Goal: Navigation & Orientation: Find specific page/section

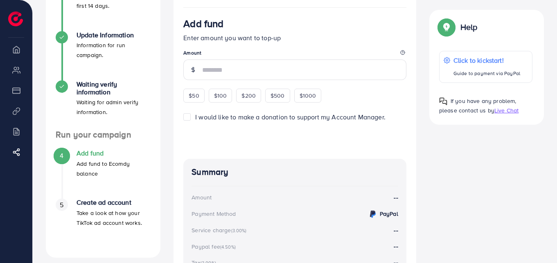
scroll to position [131, 0]
click at [195, 100] on span "$50" at bounding box center [194, 96] width 10 height 8
type input "**"
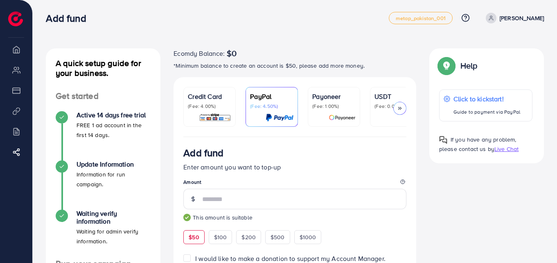
scroll to position [3, 0]
click at [376, 109] on p "(Fee: 0.00%)" at bounding box center [396, 105] width 43 height 7
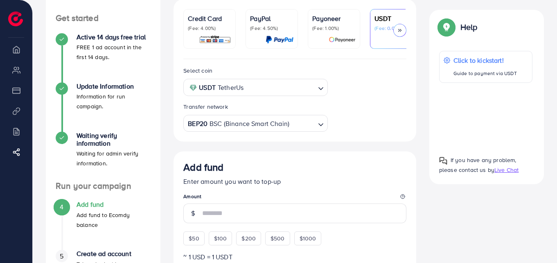
scroll to position [82, 0]
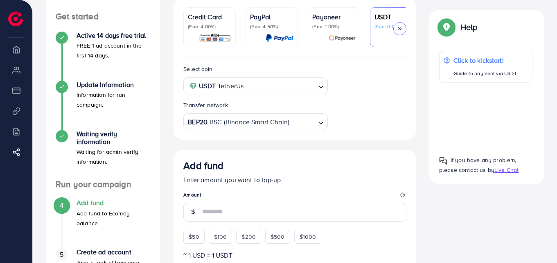
click at [251, 85] on input "Search for option" at bounding box center [280, 85] width 68 height 13
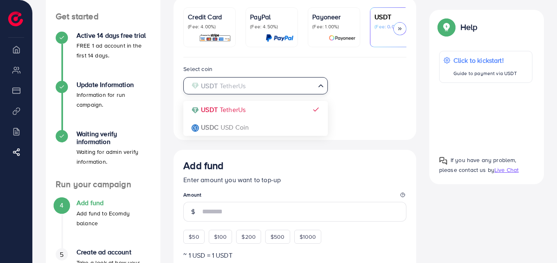
click at [352, 95] on div "Select coin USDT TetherUs Loading... USDT TetherUs USDC USD Coin Transfer netwo…" at bounding box center [295, 97] width 236 height 66
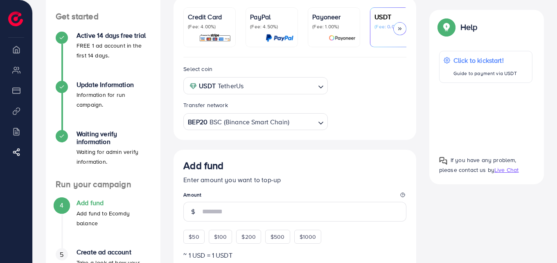
click at [313, 106] on div "Transfer network" at bounding box center [255, 107] width 144 height 12
click at [308, 113] on div "Transfer network" at bounding box center [255, 107] width 144 height 12
click at [306, 120] on input "Search for option" at bounding box center [302, 121] width 25 height 13
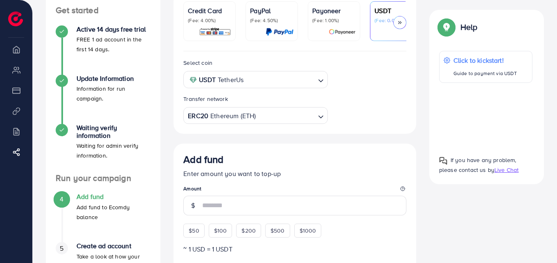
scroll to position [90, 0]
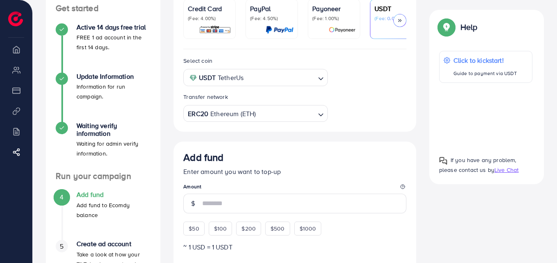
click at [267, 115] on input "Search for option" at bounding box center [286, 113] width 58 height 13
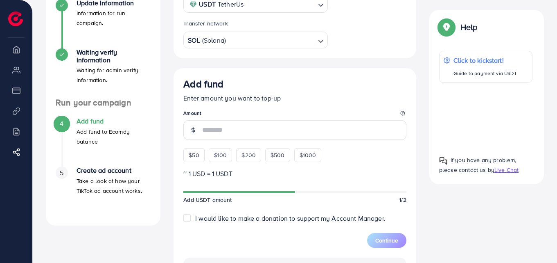
scroll to position [163, 0]
click at [194, 154] on span "$50" at bounding box center [194, 155] width 10 height 8
type input "**"
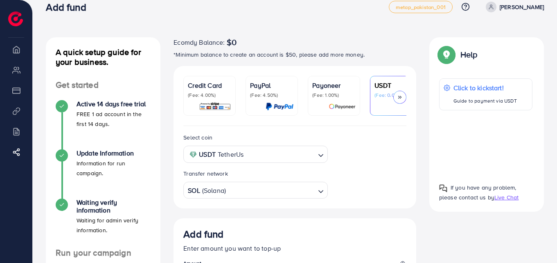
scroll to position [0, 0]
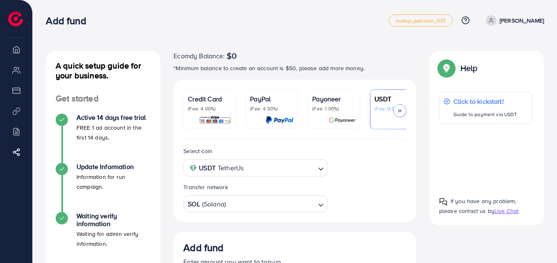
click at [510, 24] on p "sumaira khan" at bounding box center [522, 21] width 44 height 10
click at [483, 45] on link "Log out" at bounding box center [505, 49] width 78 height 18
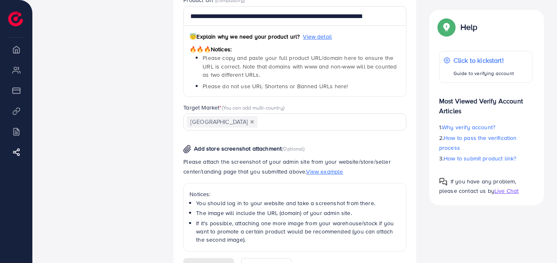
scroll to position [525, 0]
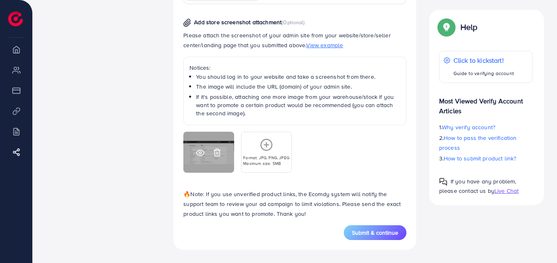
click at [199, 149] on icon at bounding box center [200, 152] width 9 height 9
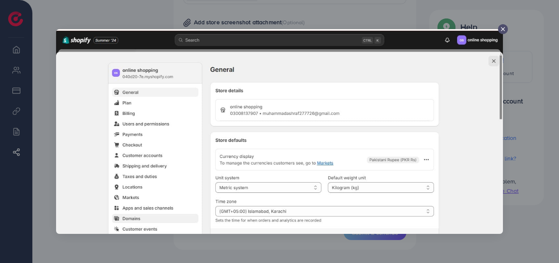
click at [502, 31] on line at bounding box center [503, 28] width 3 height 3
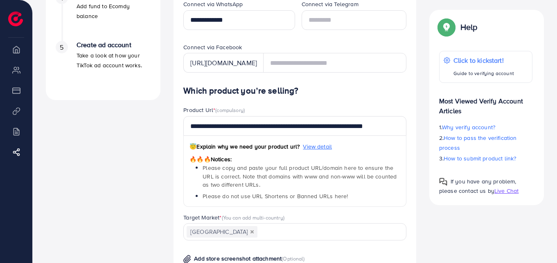
scroll to position [290, 0]
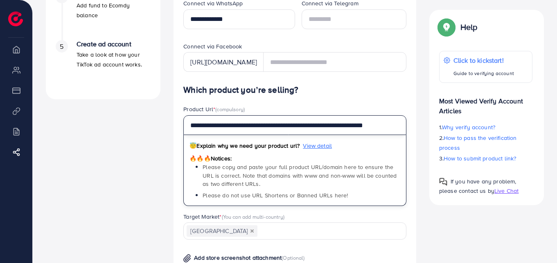
click at [297, 125] on input "**********" at bounding box center [294, 125] width 223 height 20
type input "**********"
click at [297, 125] on input "**********" at bounding box center [294, 125] width 223 height 20
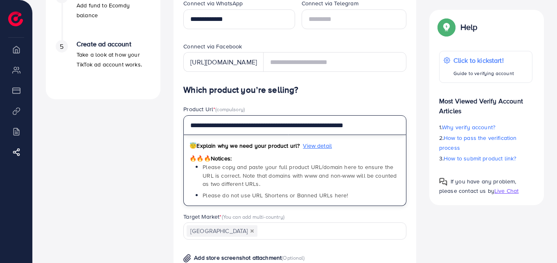
click at [297, 125] on input "**********" at bounding box center [294, 125] width 223 height 20
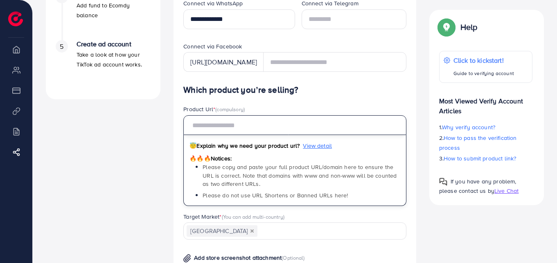
click at [297, 125] on input "text" at bounding box center [294, 125] width 223 height 20
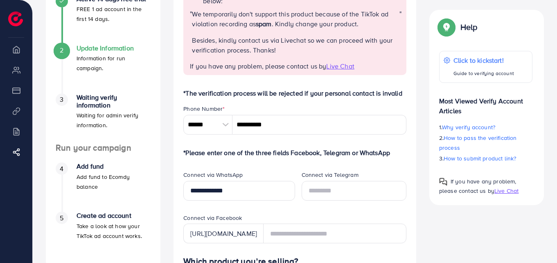
scroll to position [0, 0]
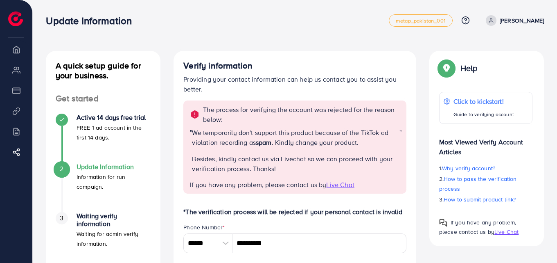
click at [23, 55] on li "Overview" at bounding box center [16, 49] width 32 height 16
click at [521, 24] on p "Muhammad ashraf" at bounding box center [522, 21] width 44 height 10
click at [490, 51] on span "Log out" at bounding box center [495, 49] width 22 height 10
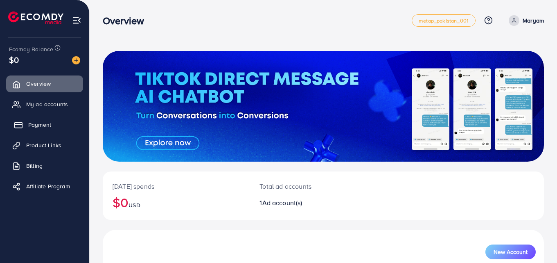
click at [31, 121] on span "Payment" at bounding box center [39, 124] width 23 height 8
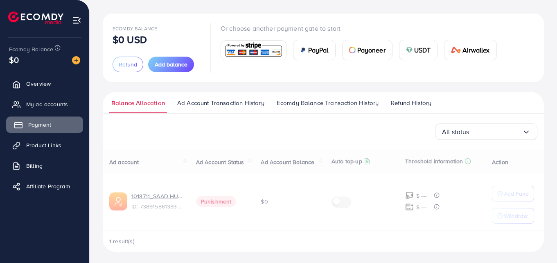
scroll to position [39, 0]
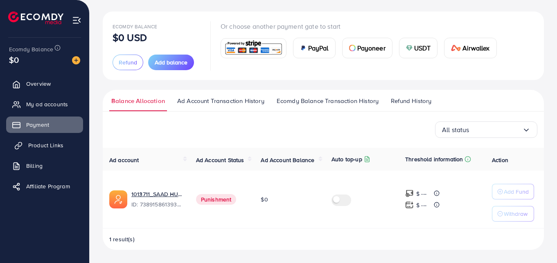
click at [47, 140] on link "Product Links" at bounding box center [44, 145] width 77 height 16
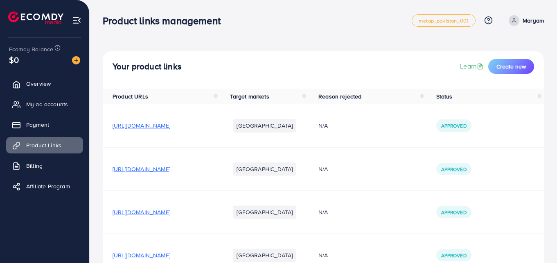
click at [524, 21] on p "Maryam" at bounding box center [533, 21] width 21 height 10
click at [496, 48] on span "Profile" at bounding box center [493, 49] width 19 height 10
select select "********"
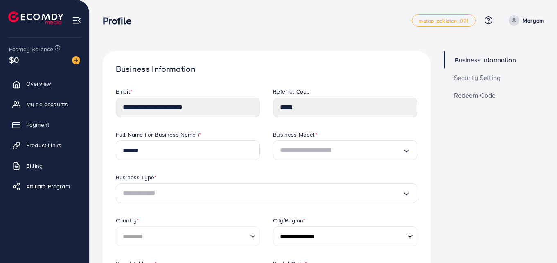
click at [531, 25] on p "Maryam" at bounding box center [533, 21] width 21 height 10
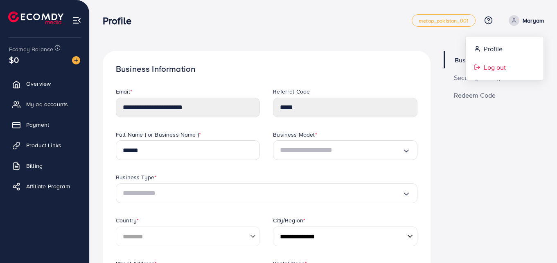
click at [487, 68] on span "Log out" at bounding box center [495, 67] width 22 height 10
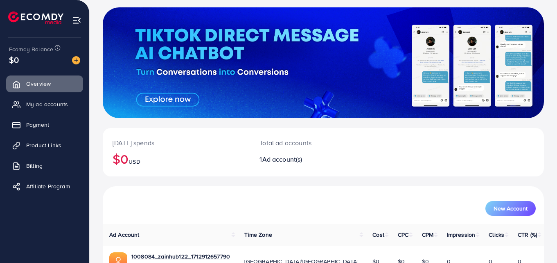
scroll to position [93, 0]
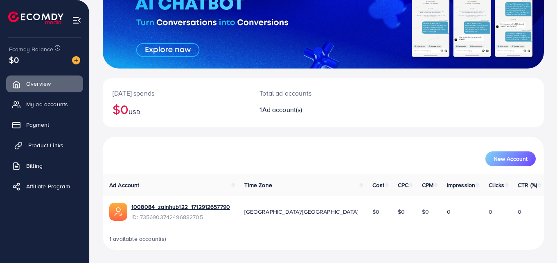
click at [61, 151] on link "Product Links" at bounding box center [44, 145] width 77 height 16
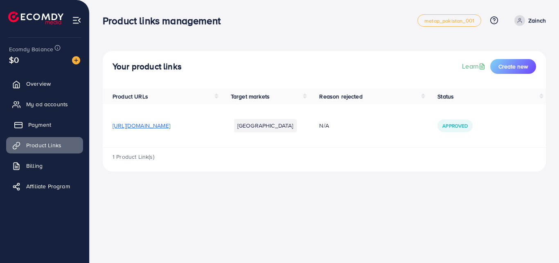
click at [35, 129] on link "Payment" at bounding box center [44, 124] width 77 height 16
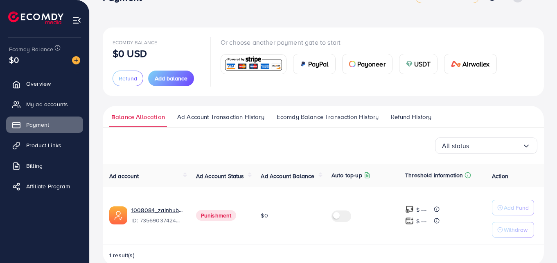
scroll to position [39, 0]
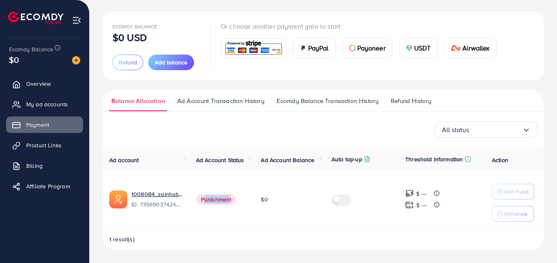
drag, startPoint x: 200, startPoint y: 197, endPoint x: 231, endPoint y: 197, distance: 30.7
click at [231, 197] on span "Punishment" at bounding box center [216, 199] width 41 height 11
click at [234, 197] on span "Punishment" at bounding box center [216, 199] width 41 height 11
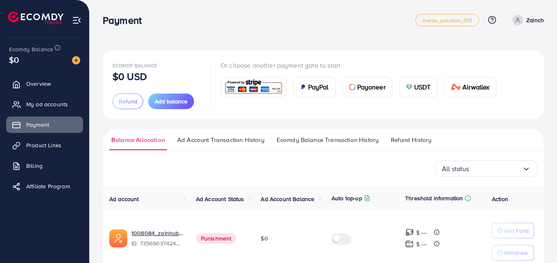
scroll to position [0, 0]
click at [297, 143] on span "Ecomdy Balance Transaction History" at bounding box center [328, 140] width 102 height 9
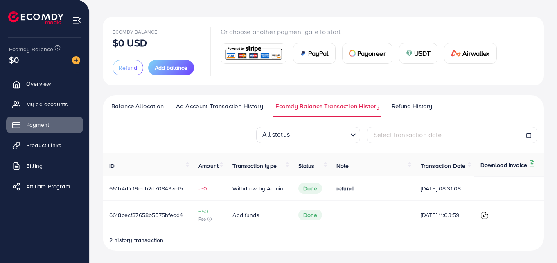
scroll to position [35, 0]
click at [393, 110] on link "Refund History" at bounding box center [412, 108] width 45 height 15
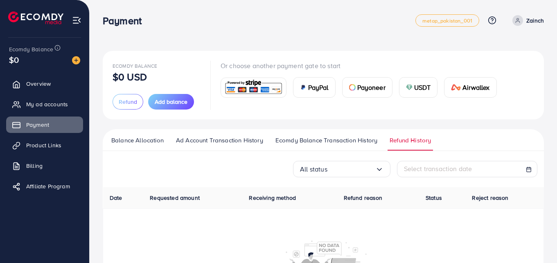
click at [333, 136] on span "Ecomdy Balance Transaction History" at bounding box center [327, 140] width 102 height 9
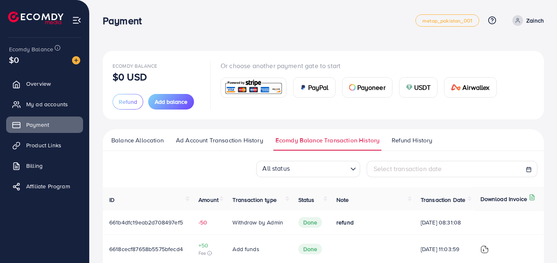
click at [530, 23] on p "Zainch" at bounding box center [536, 21] width 18 height 10
click at [493, 61] on link "Log out" at bounding box center [505, 67] width 78 height 18
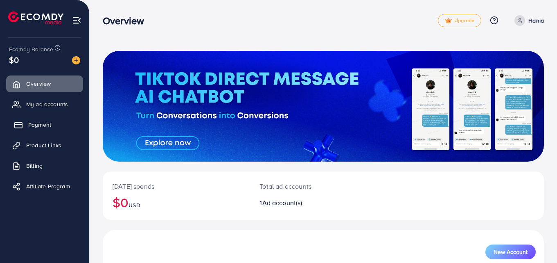
click at [39, 125] on span "Payment" at bounding box center [39, 124] width 23 height 8
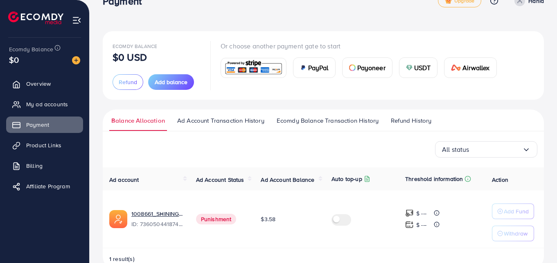
scroll to position [39, 0]
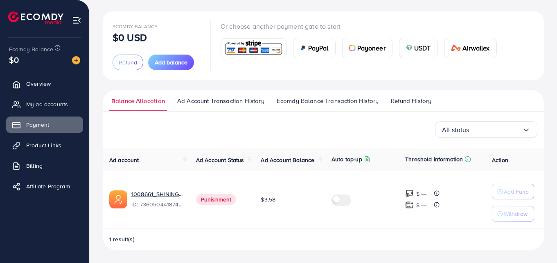
click at [353, 96] on ul "Balance Allocation Ad Account Transaction History Ecomdy Balance Transaction Hi…" at bounding box center [324, 101] width 442 height 22
click at [346, 100] on span "Ecomdy Balance Transaction History" at bounding box center [328, 100] width 102 height 9
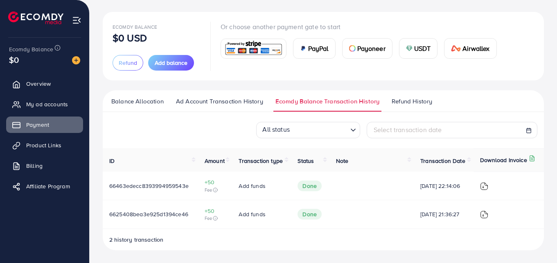
scroll to position [39, 0]
click at [400, 102] on span "Refund History" at bounding box center [412, 100] width 41 height 9
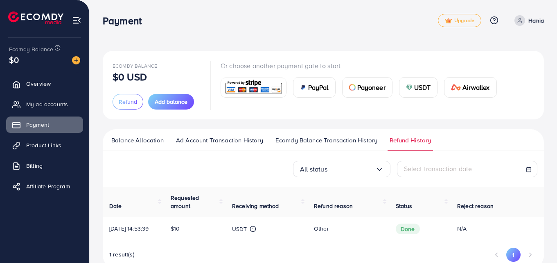
scroll to position [26, 0]
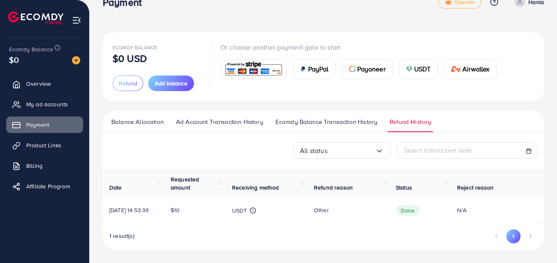
click at [128, 117] on span "Balance Allocation" at bounding box center [137, 121] width 52 height 9
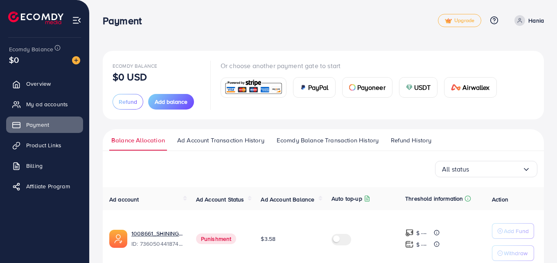
click at [534, 18] on p "Hania" at bounding box center [537, 21] width 16 height 10
click at [491, 68] on span "Log out" at bounding box center [495, 67] width 22 height 10
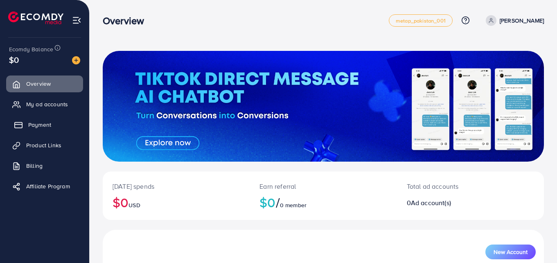
click at [43, 129] on link "Payment" at bounding box center [44, 124] width 77 height 16
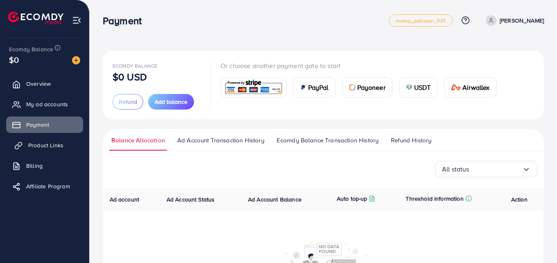
click at [46, 151] on link "Product Links" at bounding box center [44, 145] width 77 height 16
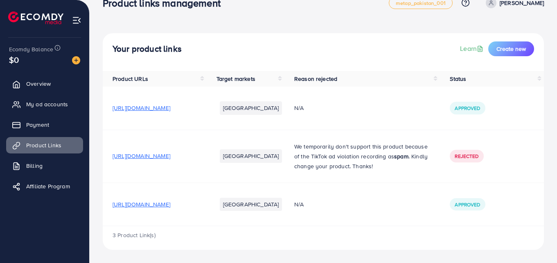
scroll to position [36, 0]
click at [75, 61] on img at bounding box center [76, 60] width 8 height 8
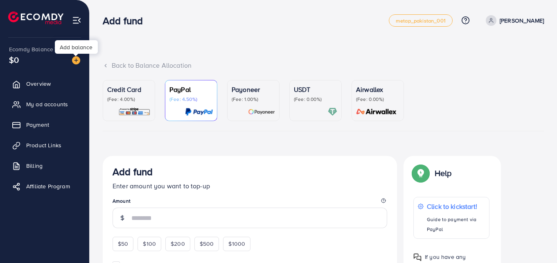
click at [77, 61] on img at bounding box center [76, 60] width 8 height 8
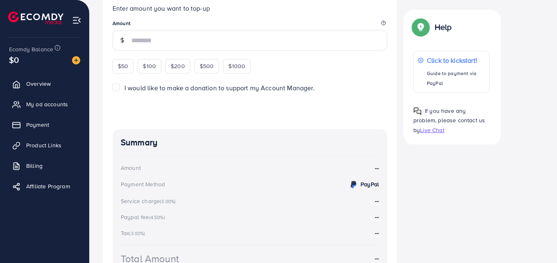
scroll to position [156, 0]
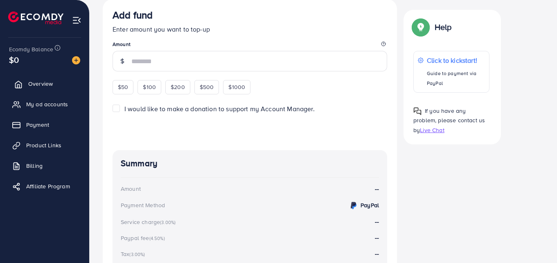
click at [39, 80] on span "Overview" at bounding box center [40, 83] width 25 height 8
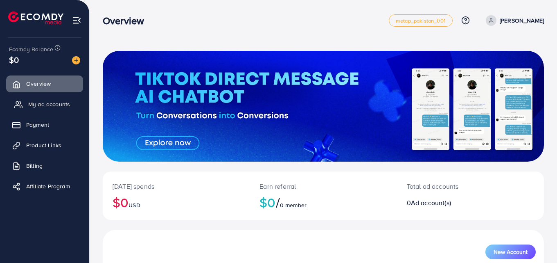
click at [54, 104] on span "My ad accounts" at bounding box center [49, 104] width 42 height 8
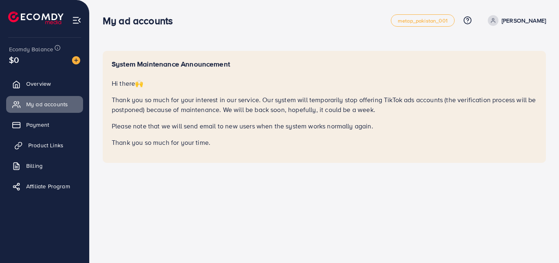
click at [35, 144] on span "Product Links" at bounding box center [45, 145] width 35 height 8
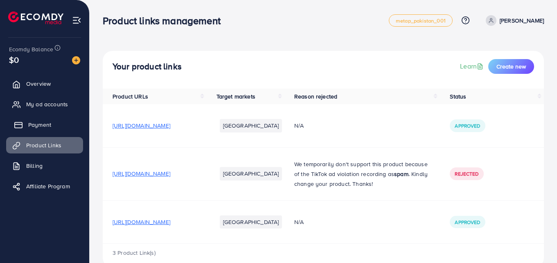
click at [35, 131] on link "Payment" at bounding box center [44, 124] width 77 height 16
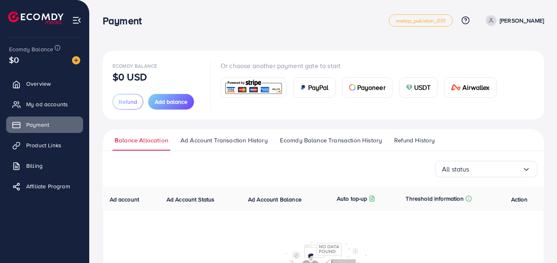
click at [134, 76] on p "$0 USD" at bounding box center [130, 77] width 34 height 10
click at [26, 92] on link "Overview" at bounding box center [44, 83] width 77 height 16
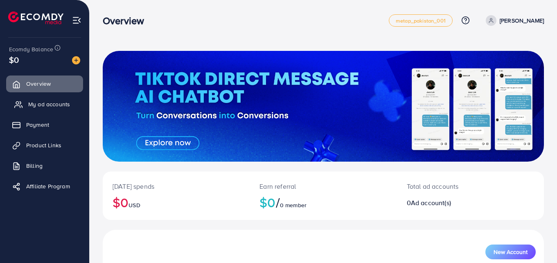
click at [45, 112] on link "My ad accounts" at bounding box center [44, 104] width 77 height 16
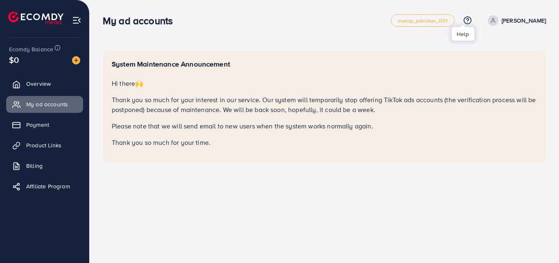
click at [464, 20] on icon at bounding box center [468, 20] width 9 height 9
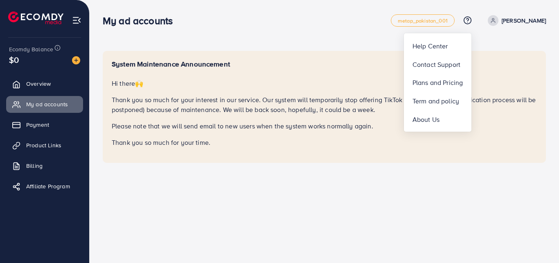
click at [364, 168] on div "System Maintenance Announcement Hi there 🙌 Thank you so much for your interest …" at bounding box center [325, 93] width 470 height 186
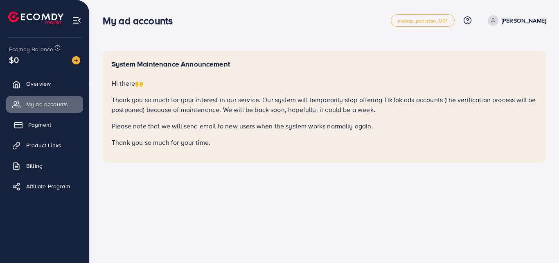
click at [43, 128] on span "Payment" at bounding box center [39, 124] width 23 height 8
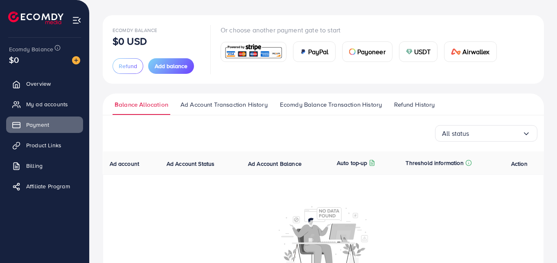
scroll to position [86, 0]
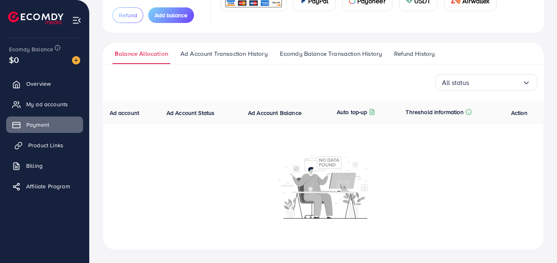
click at [73, 141] on link "Product Links" at bounding box center [44, 145] width 77 height 16
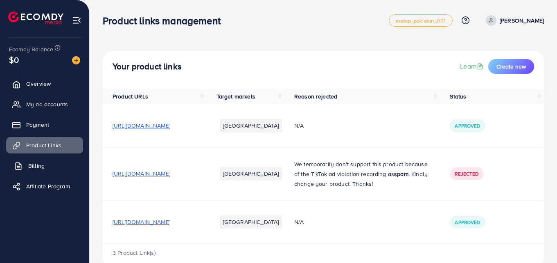
click at [29, 163] on span "Billing" at bounding box center [36, 165] width 16 height 8
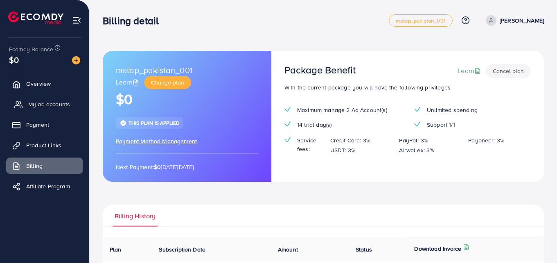
click at [34, 109] on link "My ad accounts" at bounding box center [44, 104] width 77 height 16
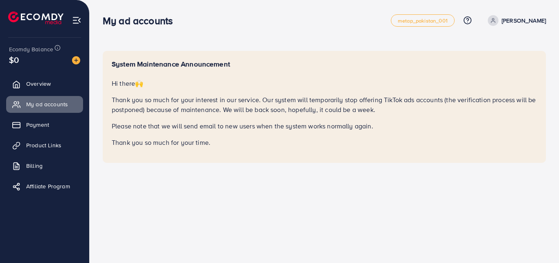
click at [34, 136] on ul "Overview My ad accounts Payment Product Links Billing Affiliate Program" at bounding box center [44, 137] width 89 height 131
click at [41, 124] on span "Payment" at bounding box center [39, 124] width 23 height 8
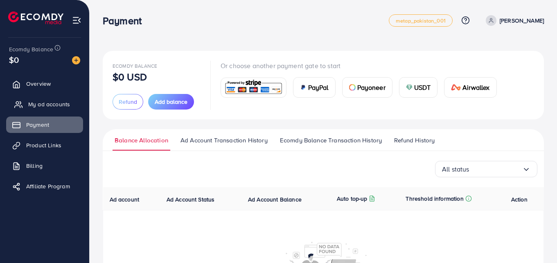
click at [64, 101] on span "My ad accounts" at bounding box center [49, 104] width 42 height 8
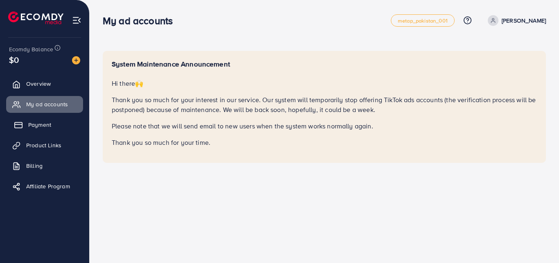
click at [60, 118] on link "Payment" at bounding box center [44, 124] width 77 height 16
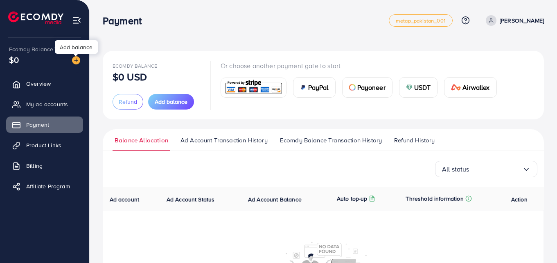
click at [74, 60] on img at bounding box center [76, 60] width 8 height 8
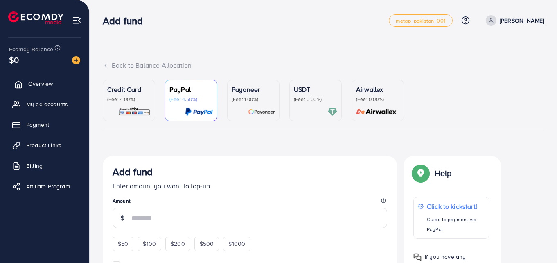
click at [24, 82] on link "Overview" at bounding box center [44, 83] width 77 height 16
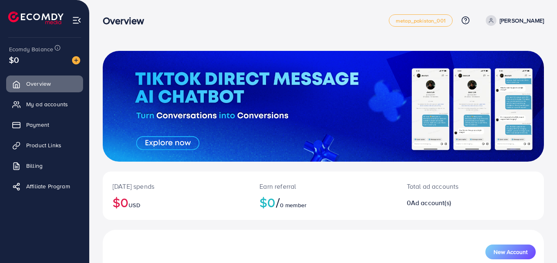
click at [160, 143] on div at bounding box center [324, 106] width 442 height 111
click at [47, 110] on link "My ad accounts" at bounding box center [44, 104] width 77 height 16
